Goal: Information Seeking & Learning: Learn about a topic

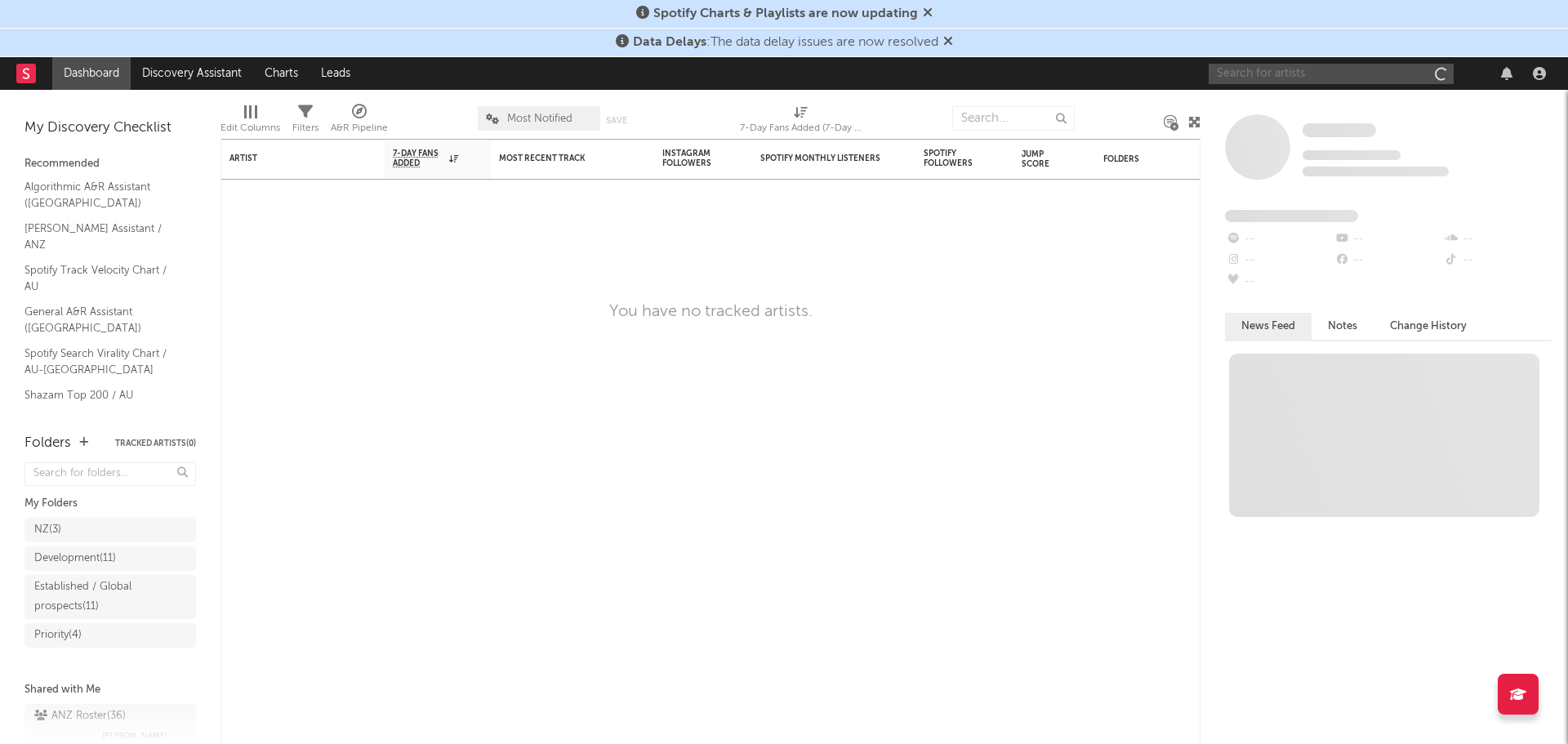
click at [1311, 73] on input "text" at bounding box center [1332, 74] width 245 height 20
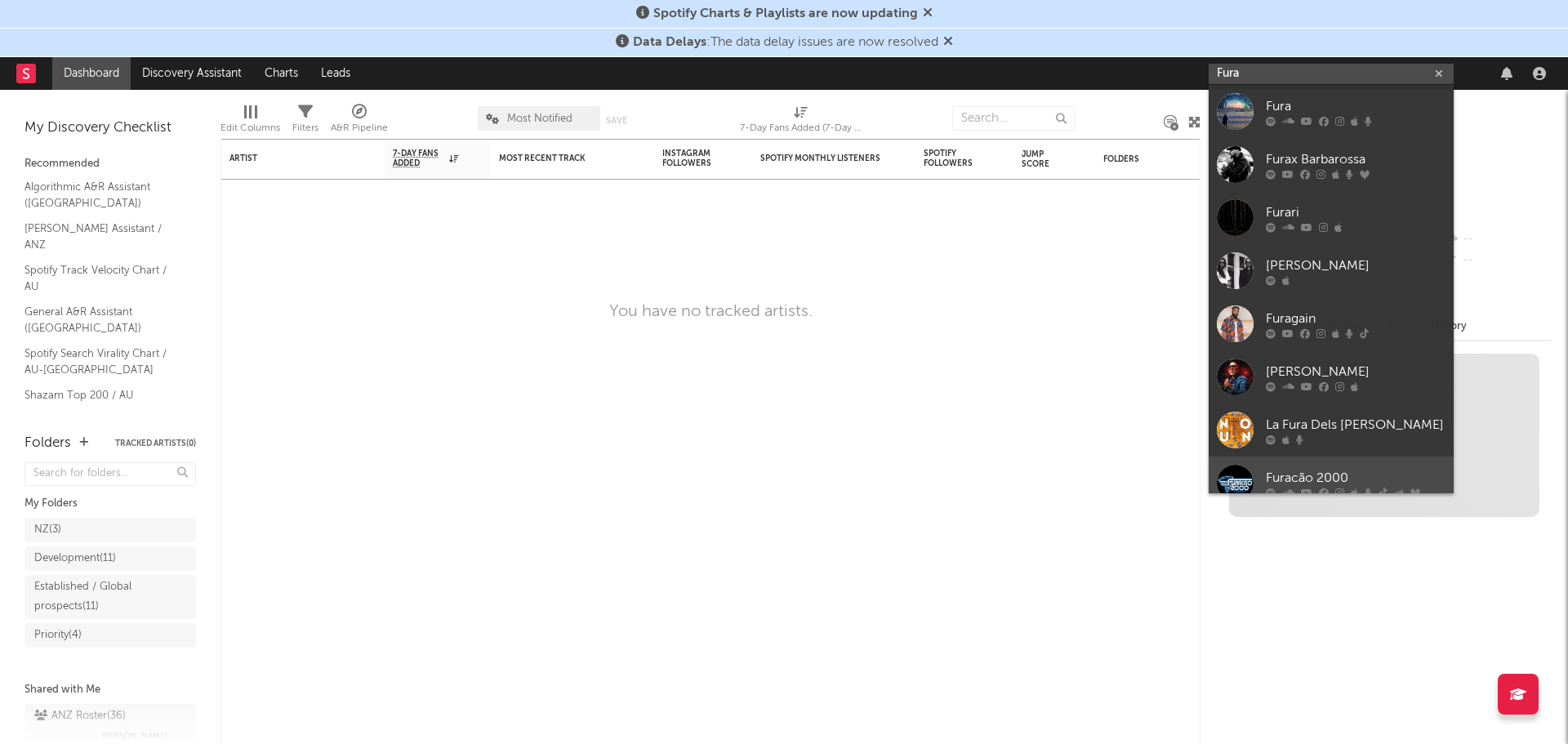
type input "Fura"
click at [1346, 481] on div "Furacão 2000" at bounding box center [1356, 477] width 180 height 20
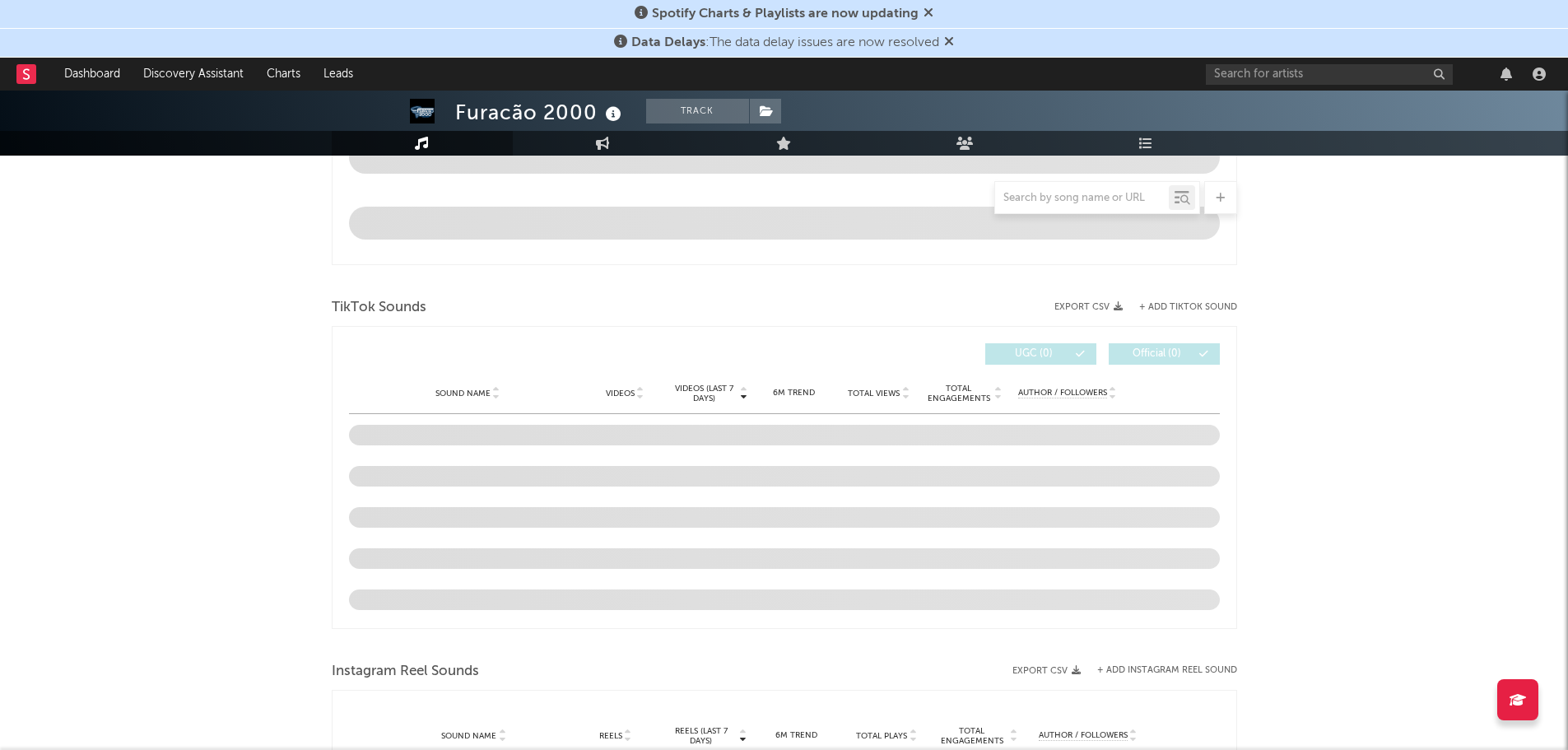
scroll to position [954, 0]
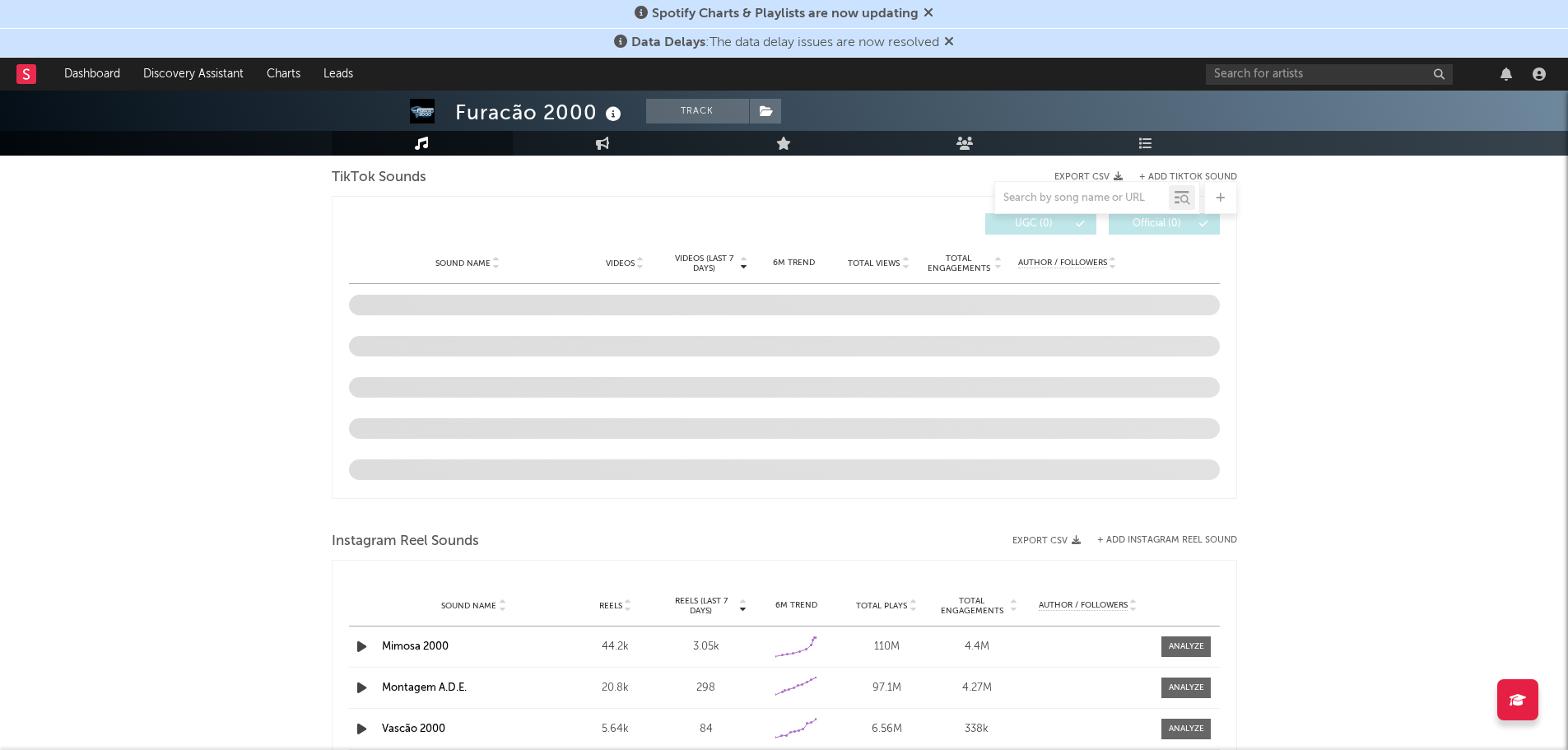
select select "6m"
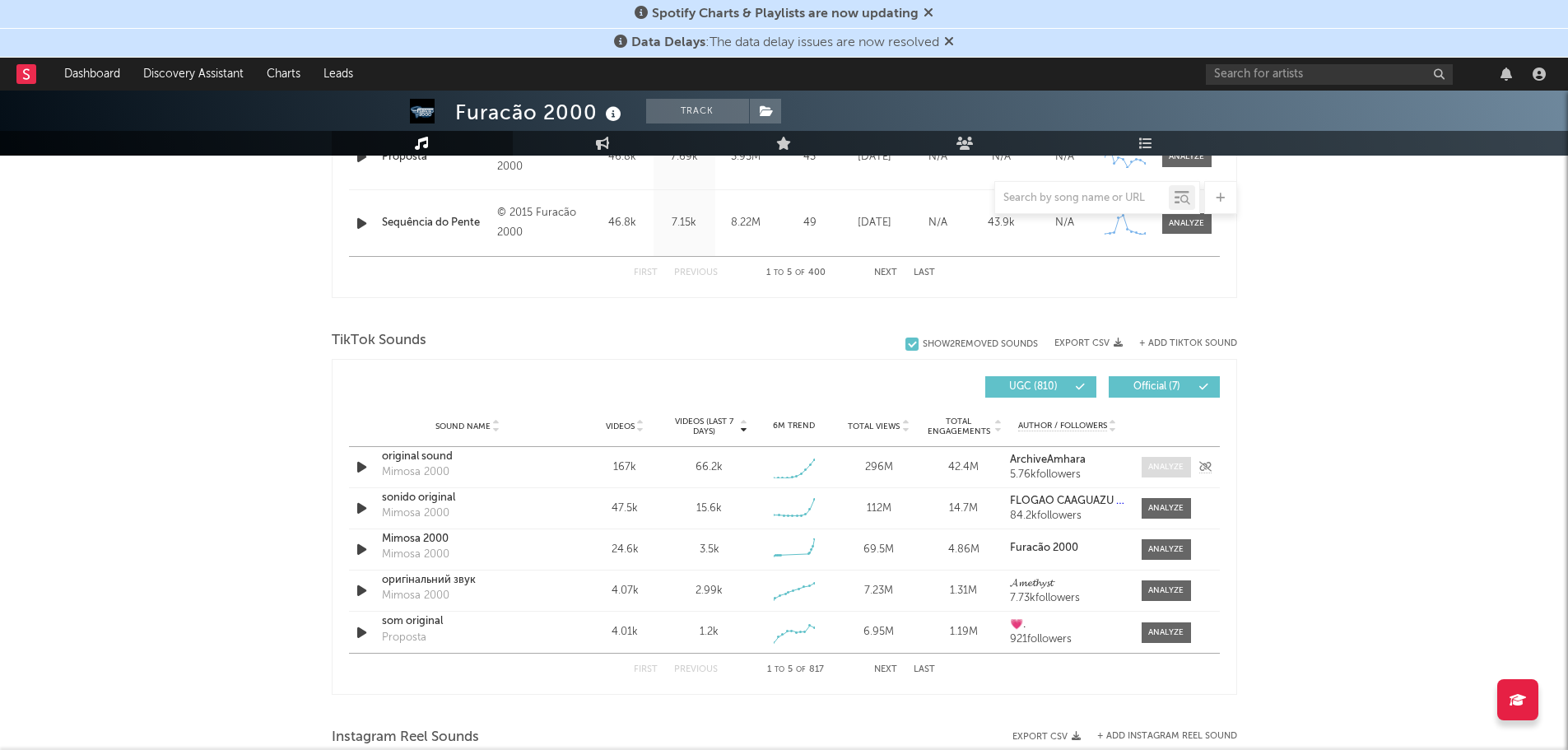
click at [1172, 466] on div at bounding box center [1166, 466] width 35 height 12
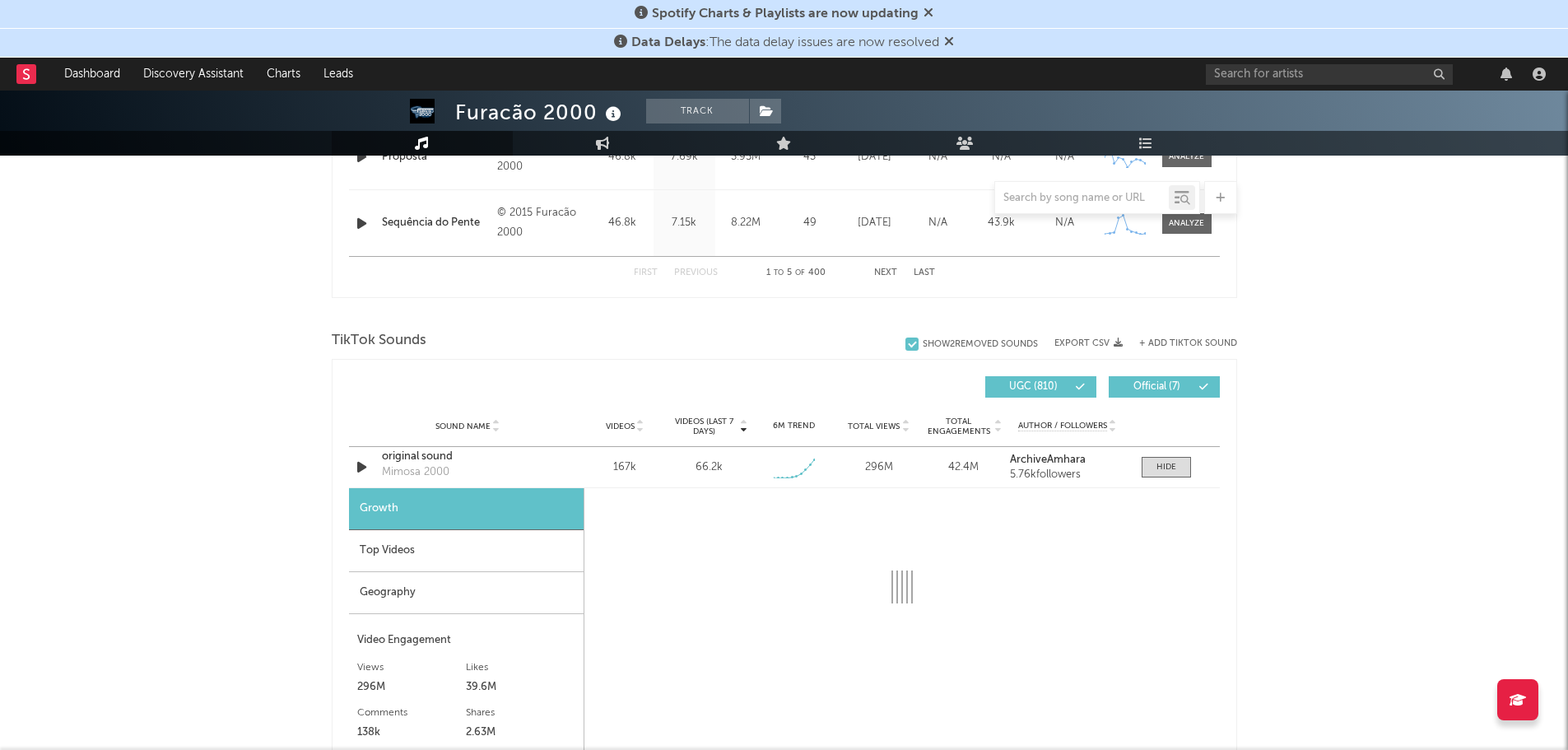
select select "1w"
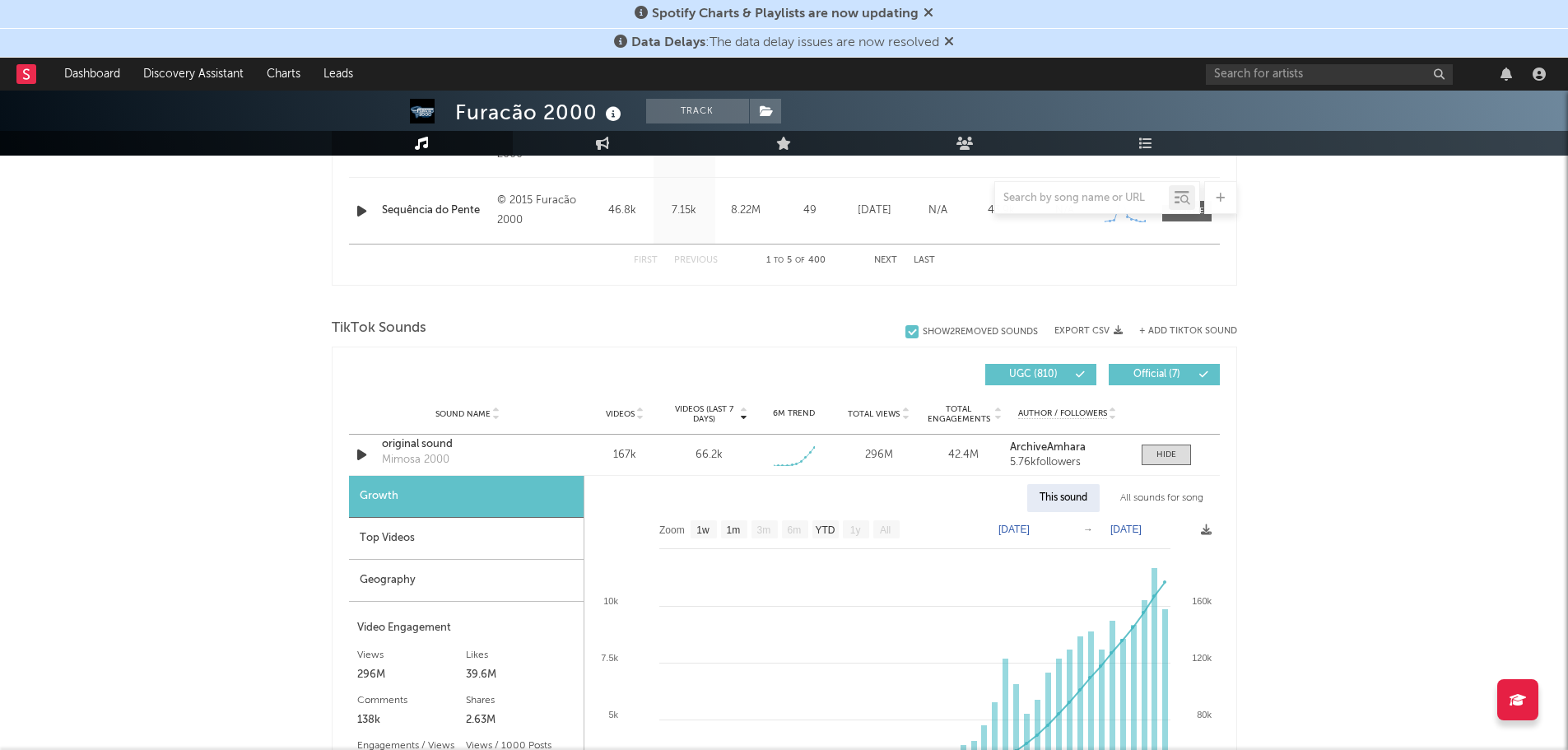
scroll to position [1118, 0]
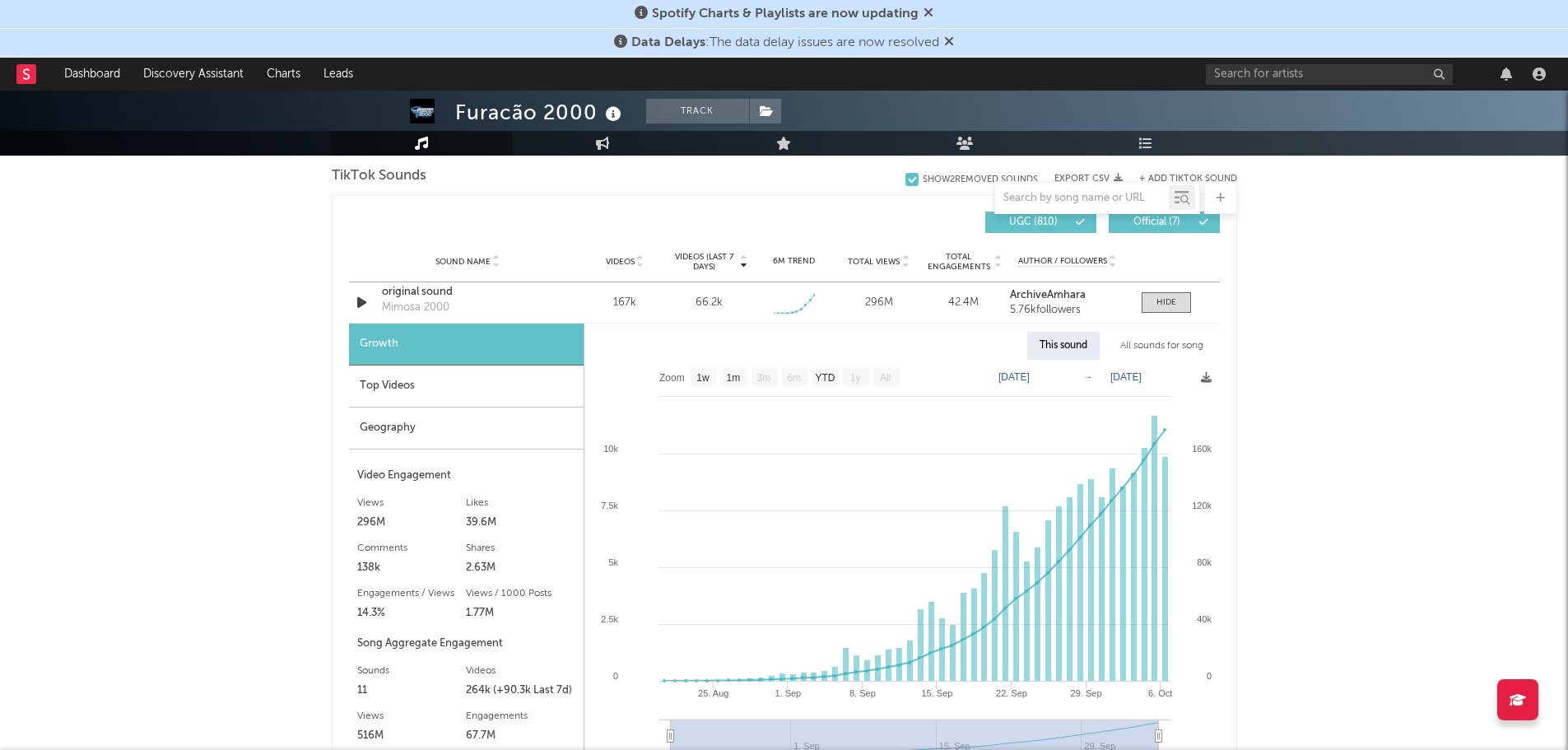
click at [415, 385] on div "Top Videos" at bounding box center [466, 387] width 235 height 42
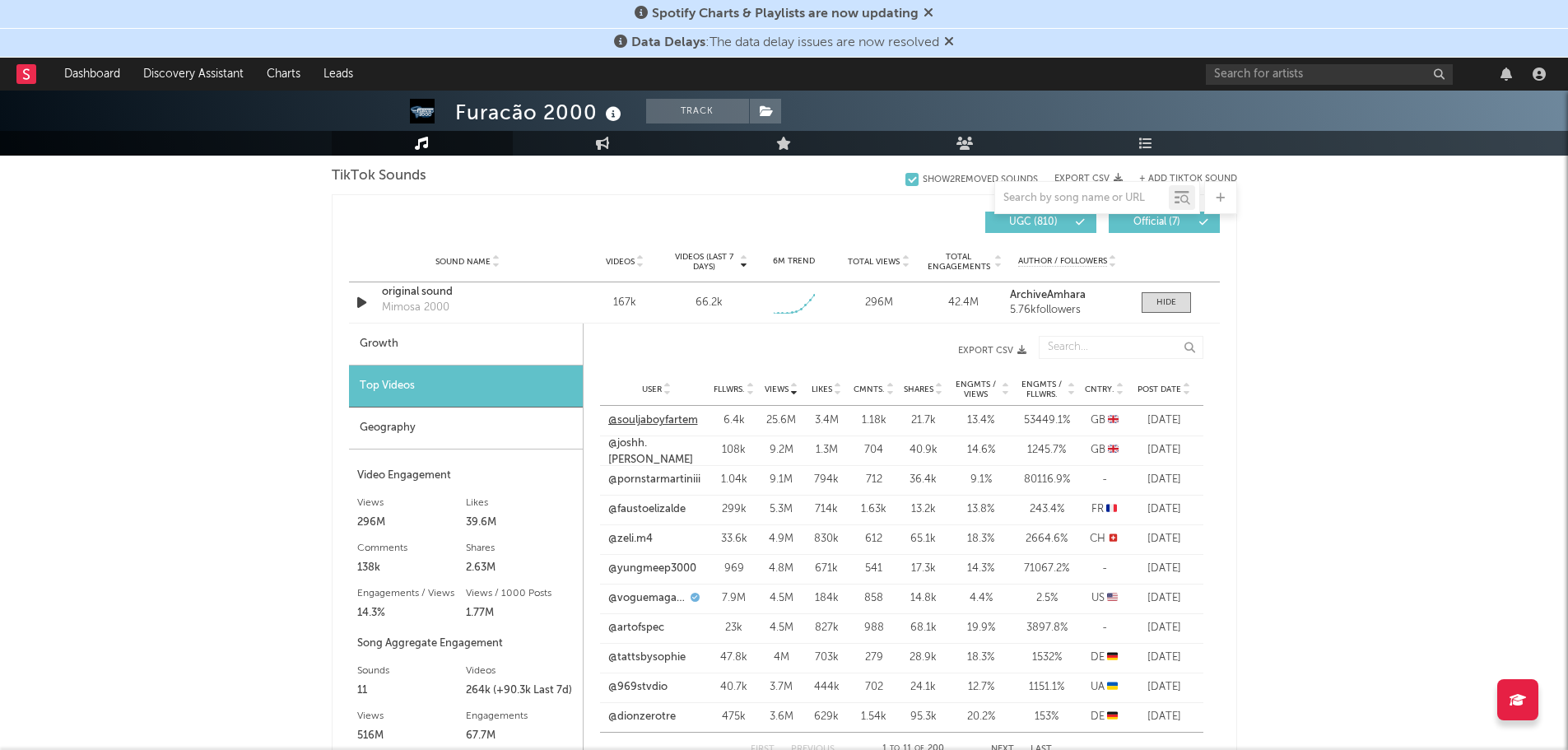
click at [656, 420] on link "@souljaboyfartem" at bounding box center [653, 421] width 90 height 16
click at [431, 295] on div "original sound" at bounding box center [468, 293] width 172 height 16
click at [153, 363] on div "Furacão 2000 Track [GEOGRAPHIC_DATA] | Brazilian Edit Track Benchmark Summary 2…" at bounding box center [784, 443] width 1568 height 2941
click at [656, 481] on link "@pornstarmartiniii" at bounding box center [654, 480] width 92 height 16
click at [246, 227] on div "Furacão 2000 Track [GEOGRAPHIC_DATA] | Brazilian Edit Track Benchmark Summary 2…" at bounding box center [784, 443] width 1568 height 2941
